Goal: Task Accomplishment & Management: Use online tool/utility

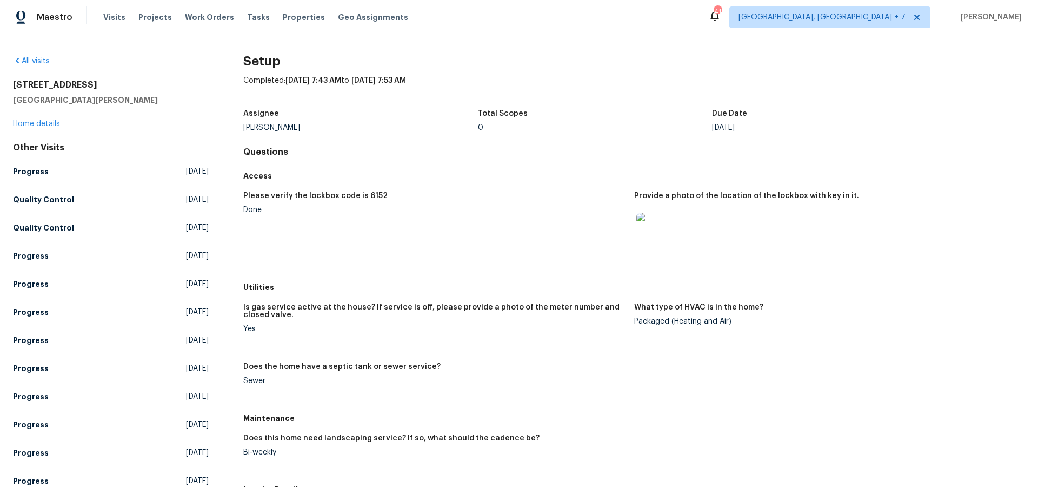
scroll to position [224, 0]
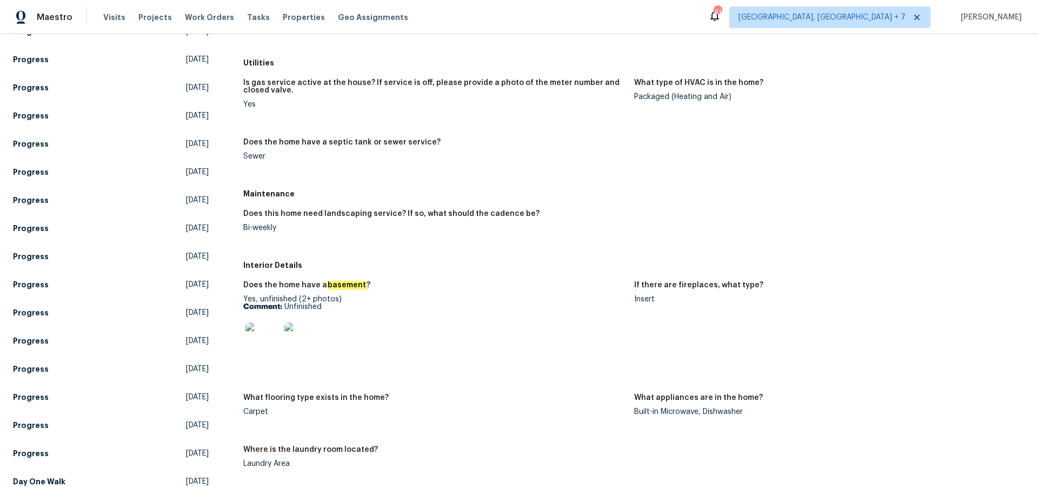
click at [172, 21] on div "Visits Projects Work Orders Tasks Properties Geo Assignments" at bounding box center [262, 17] width 318 height 22
click at [185, 19] on span "Work Orders" at bounding box center [209, 17] width 49 height 11
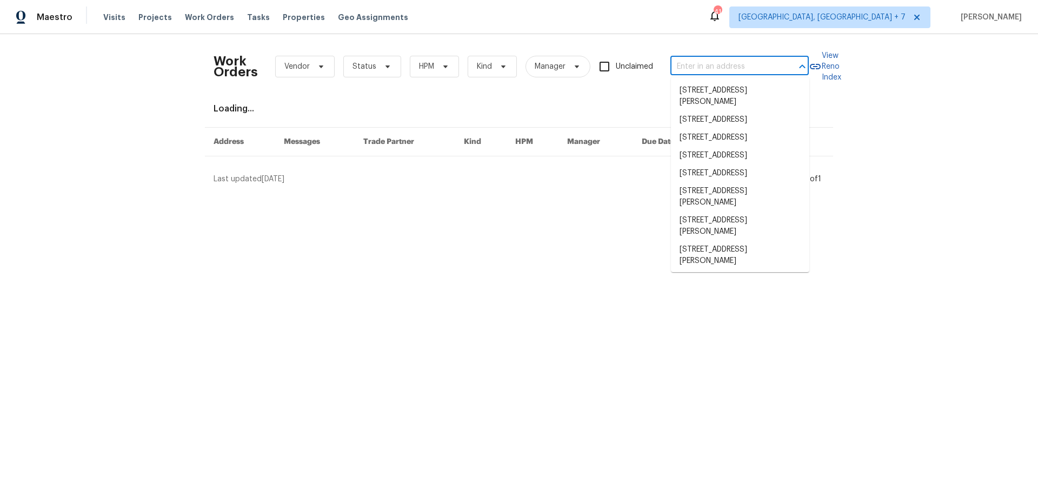
click at [734, 67] on input "text" at bounding box center [725, 66] width 108 height 17
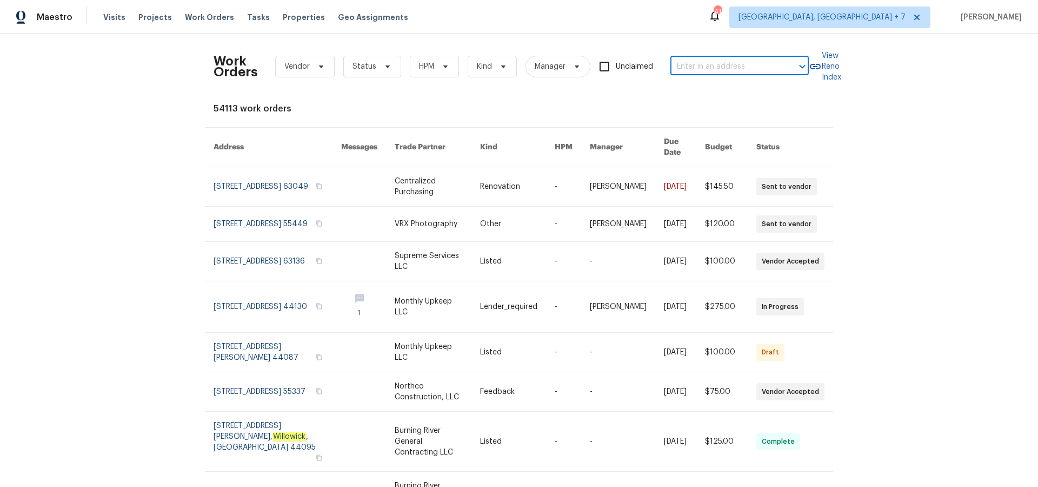
click at [713, 69] on input "text" at bounding box center [725, 66] width 108 height 17
type input "1524"
click at [721, 147] on li "[STREET_ADDRESS]" at bounding box center [740, 138] width 138 height 18
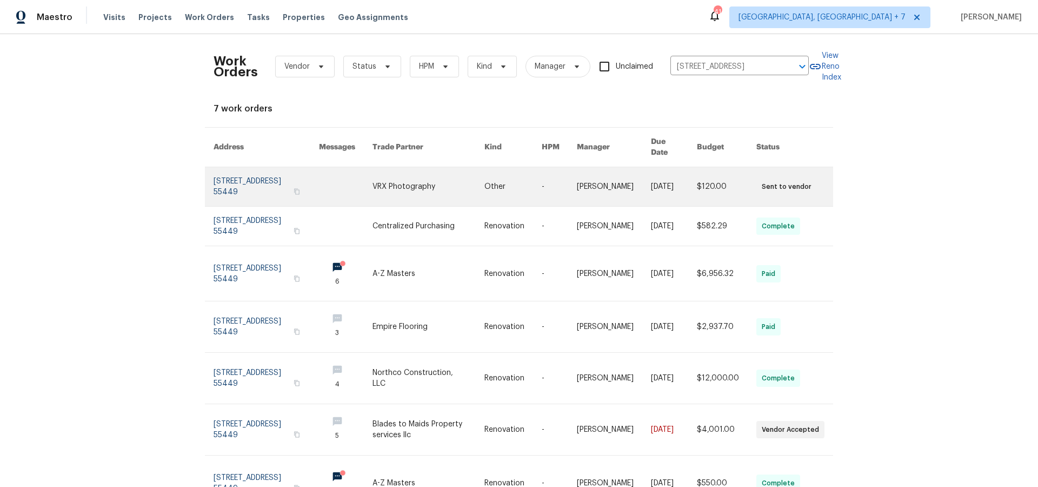
click at [250, 170] on link at bounding box center [266, 186] width 105 height 39
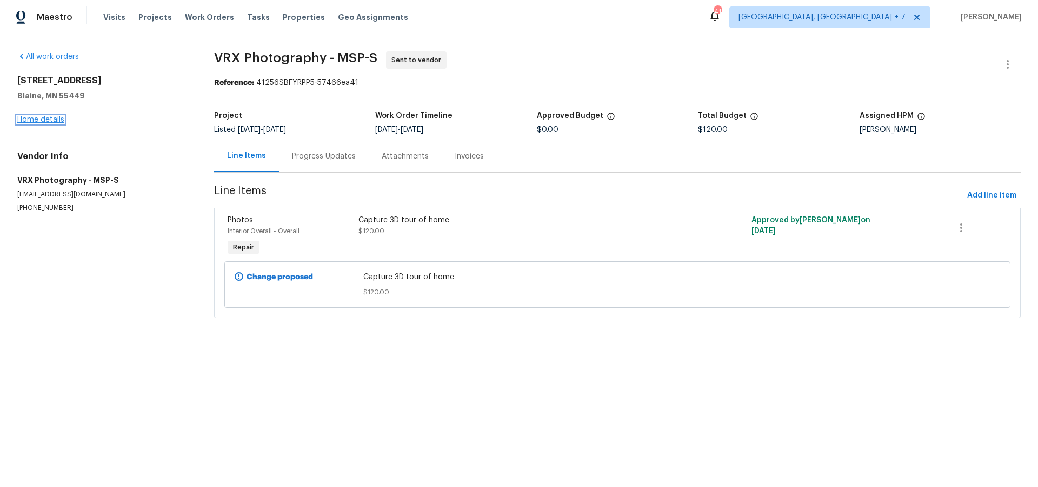
click at [49, 116] on link "Home details" at bounding box center [40, 120] width 47 height 8
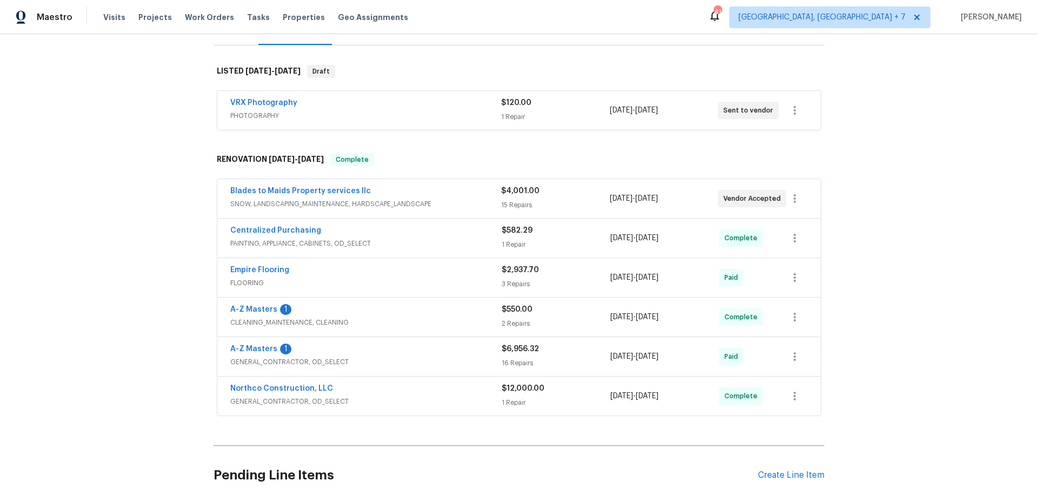
scroll to position [152, 0]
click at [281, 390] on link "Northco Construction, LLC" at bounding box center [281, 387] width 103 height 8
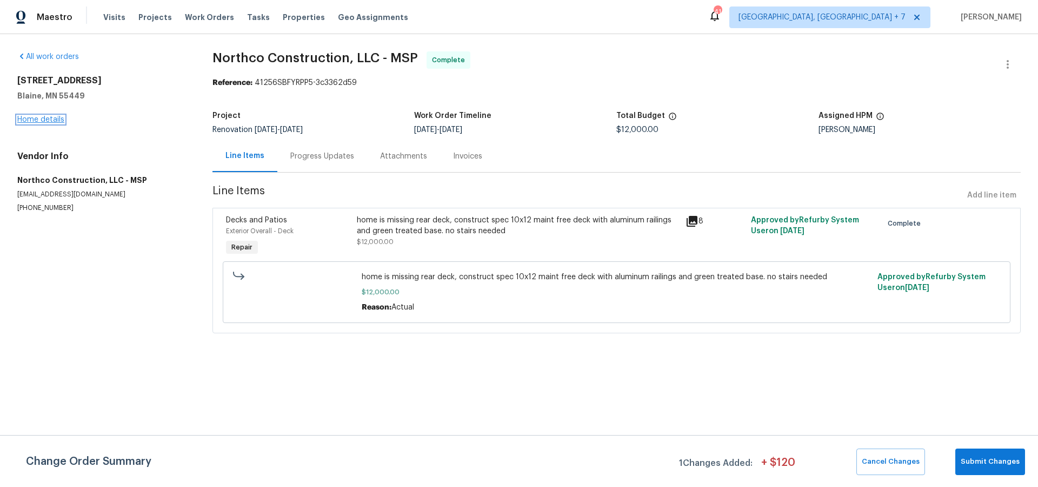
click at [46, 117] on link "Home details" at bounding box center [40, 120] width 47 height 8
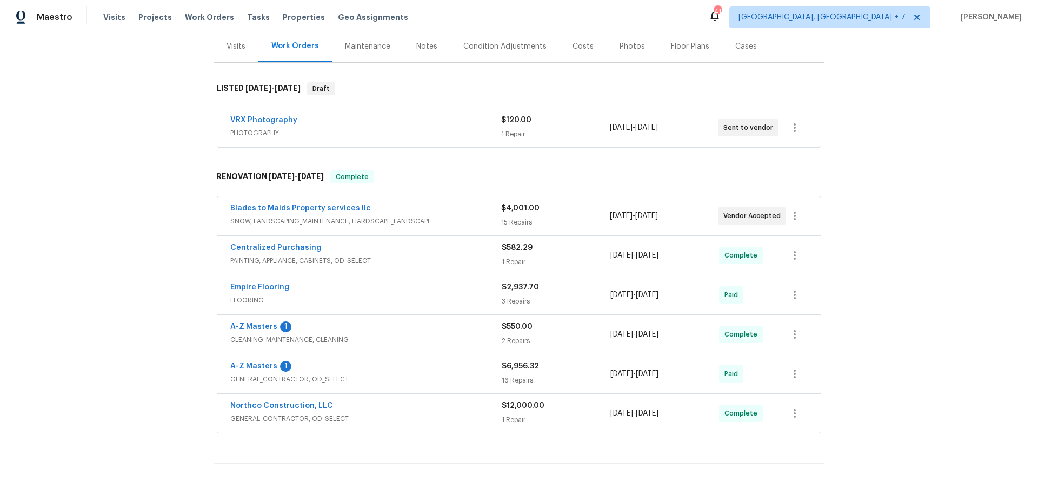
scroll to position [135, 0]
click at [261, 365] on link "A-Z Masters" at bounding box center [253, 365] width 47 height 8
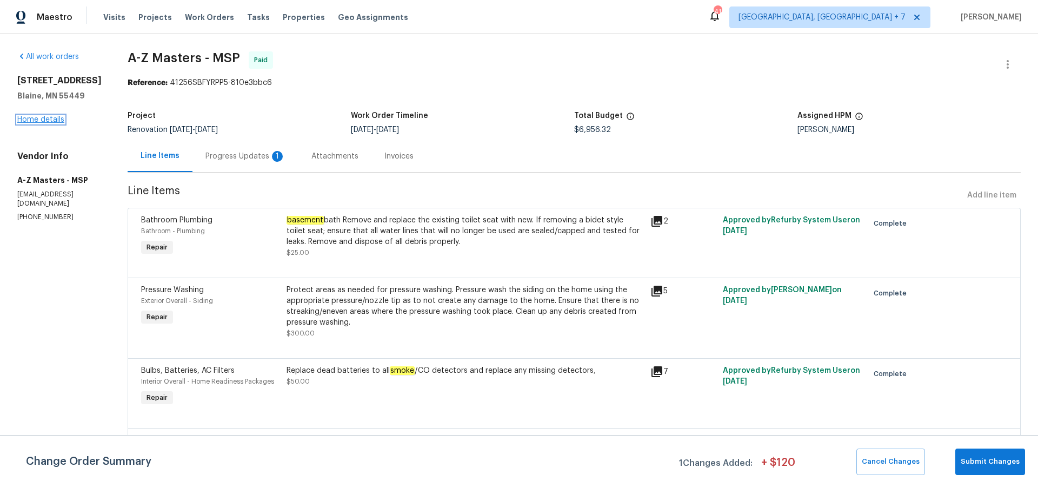
click at [48, 123] on link "Home details" at bounding box center [40, 120] width 47 height 8
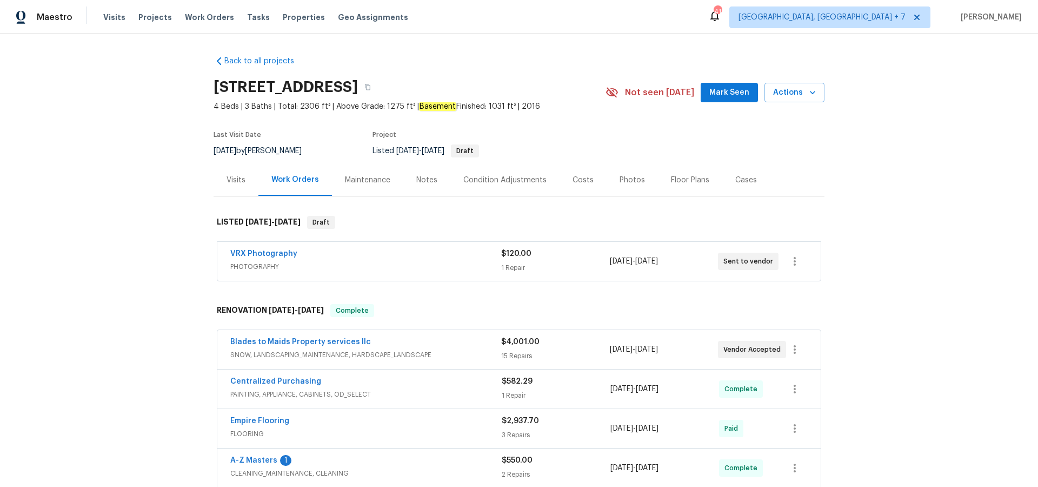
scroll to position [6, 0]
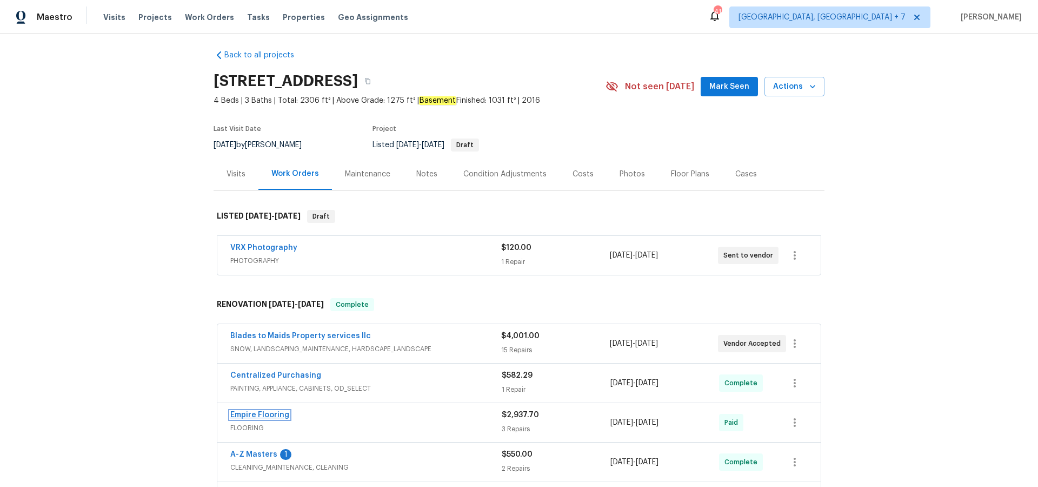
click at [262, 414] on link "Empire Flooring" at bounding box center [259, 415] width 59 height 8
